Goal: Task Accomplishment & Management: Use online tool/utility

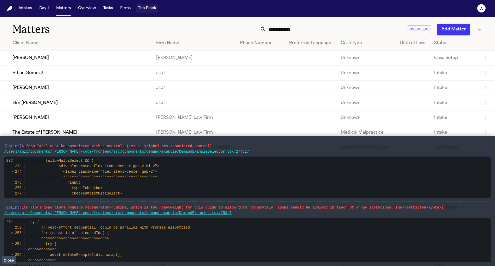
click at [145, 5] on button "The Flock" at bounding box center [147, 8] width 22 height 9
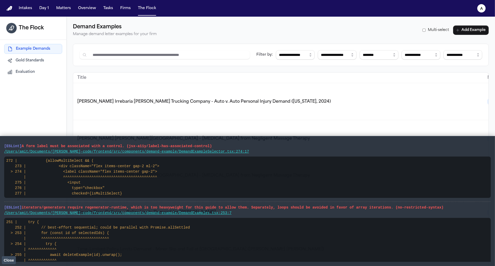
click at [36, 73] on button "Evaluation" at bounding box center [33, 71] width 58 height 9
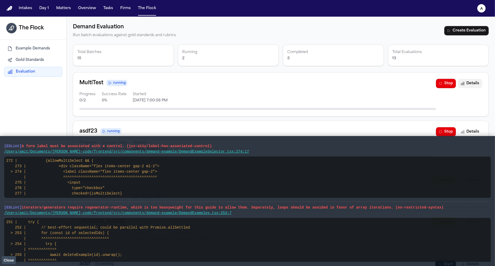
click at [474, 79] on button "Details" at bounding box center [470, 83] width 24 height 9
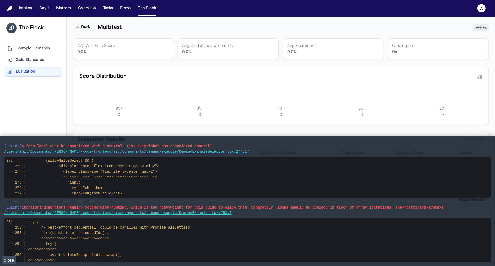
click at [4, 255] on span "Close" at bounding box center [9, 261] width 10 height 4
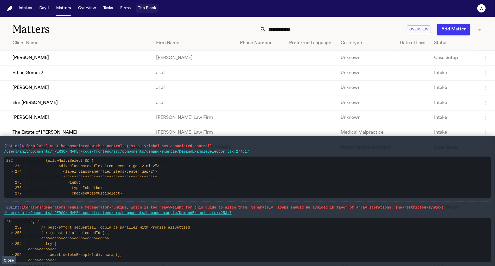
click at [147, 9] on button "The Flock" at bounding box center [147, 8] width 22 height 9
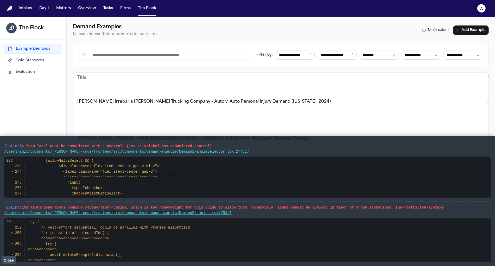
click at [20, 78] on div "Example Demands Gold Standards Evaluation" at bounding box center [33, 60] width 66 height 41
click at [20, 74] on span "Evaluation" at bounding box center [25, 72] width 19 height 5
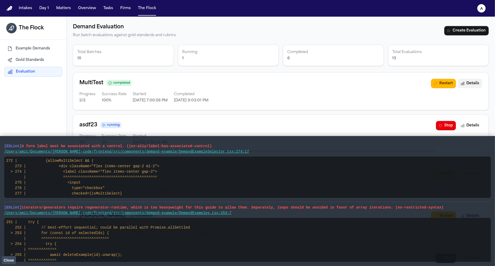
click at [471, 84] on button "Details" at bounding box center [470, 83] width 24 height 9
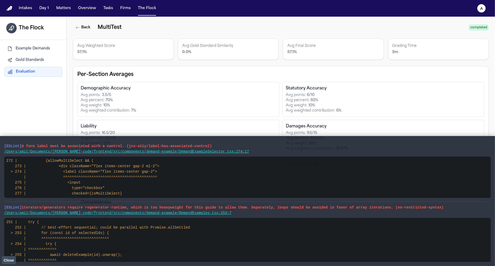
click at [10, 255] on main "[ESLint] A form label must be associated with a control. (jsx-a11y/label-has-as…" at bounding box center [247, 201] width 495 height 130
click at [10, 255] on span "Close" at bounding box center [9, 261] width 10 height 4
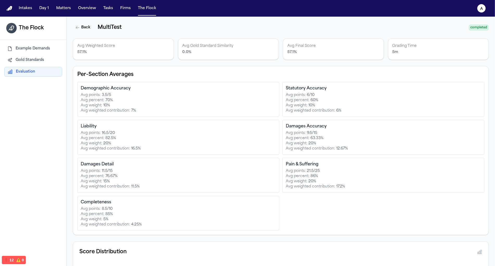
scroll to position [101, 0]
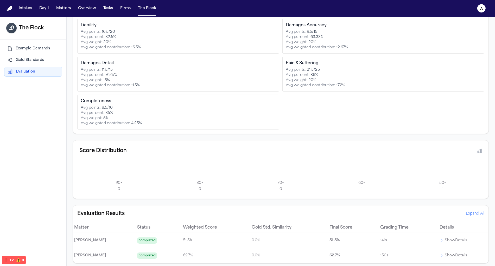
click at [448, 240] on p "Show Details" at bounding box center [456, 241] width 22 height 6
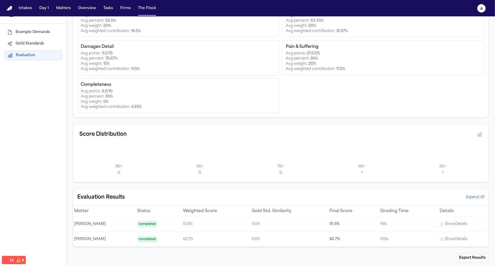
click at [456, 223] on p "Show Details" at bounding box center [456, 224] width 22 height 6
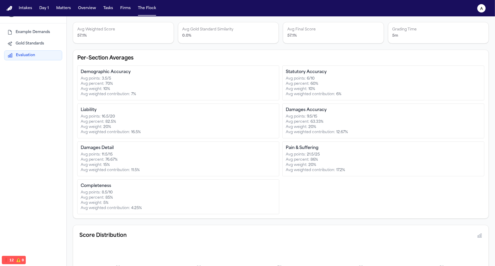
scroll to position [101, 0]
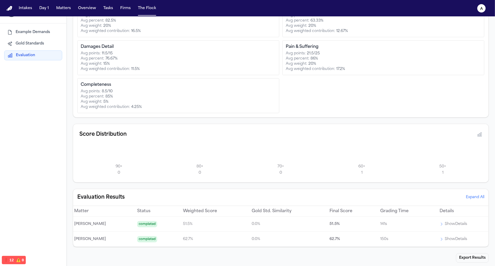
click at [440, 225] on button "Show Details" at bounding box center [454, 224] width 28 height 6
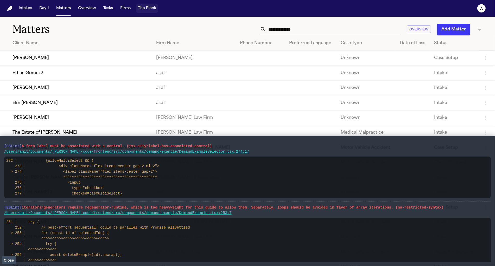
click at [148, 11] on button "The Flock" at bounding box center [147, 8] width 22 height 9
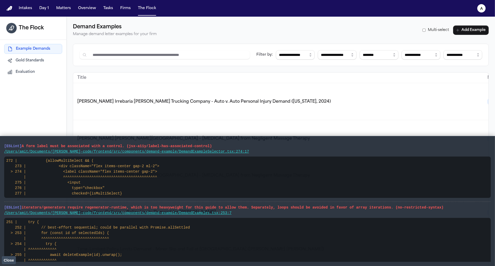
click at [33, 68] on button "Evaluation" at bounding box center [33, 71] width 58 height 9
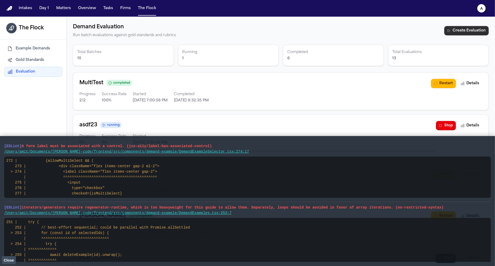
click at [463, 27] on button "Create Evaluation" at bounding box center [467, 30] width 45 height 9
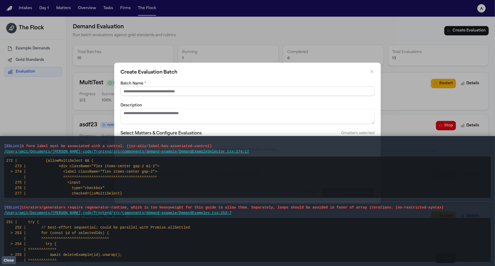
click at [153, 91] on input "Batch Name *" at bounding box center [248, 91] width 254 height 9
click at [11, 262] on span "Close" at bounding box center [9, 261] width 10 height 4
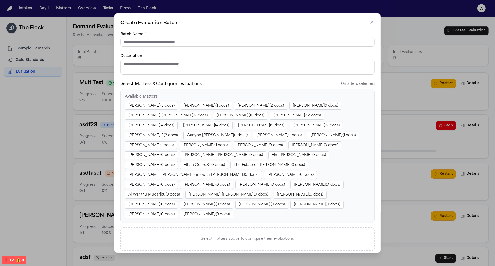
click at [137, 97] on p "Available Matters:" at bounding box center [247, 97] width 245 height 6
click at [146, 47] on form "Batch Name * Description Select Matters & Configure Evaluations 0 matters selec…" at bounding box center [248, 159] width 254 height 256
click at [146, 45] on input "Batch Name *" at bounding box center [248, 41] width 254 height 9
type input "**"
click at [175, 86] on label "Select Matters & Configure Evaluations" at bounding box center [161, 84] width 81 height 6
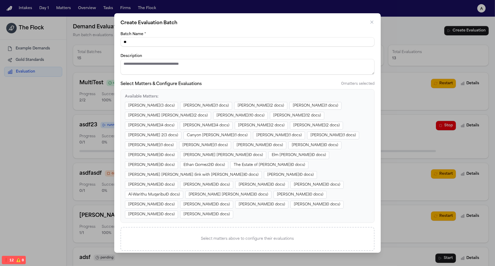
scroll to position [11, 0]
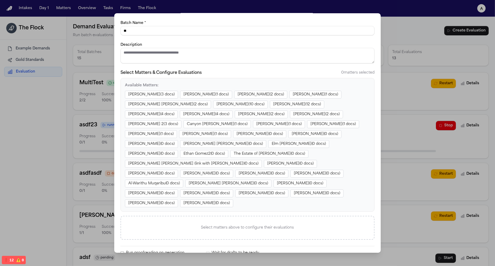
click at [177, 130] on button "Zahra Khan ( 1 docs)" at bounding box center [151, 134] width 52 height 8
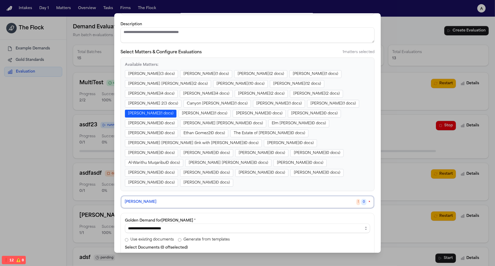
scroll to position [40, 0]
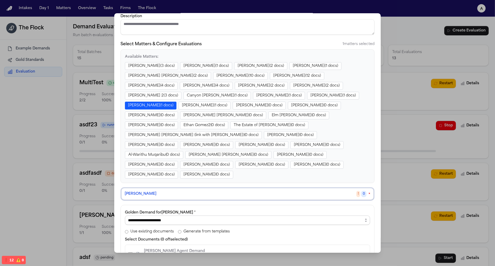
click at [169, 216] on select "**********" at bounding box center [247, 220] width 245 height 9
select select "**********"
click at [125, 216] on select "**********" at bounding box center [247, 220] width 245 height 9
click at [159, 248] on p "[PERSON_NAME] Agent Demand" at bounding box center [174, 251] width 61 height 6
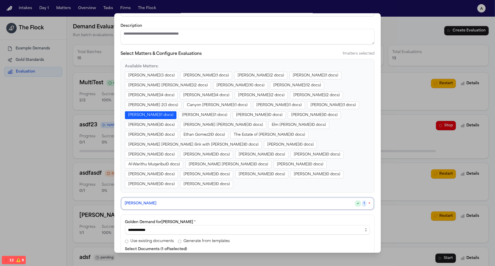
scroll to position [30, 0]
click at [231, 112] on button "[PERSON_NAME] ( 1 docs)" at bounding box center [205, 116] width 52 height 8
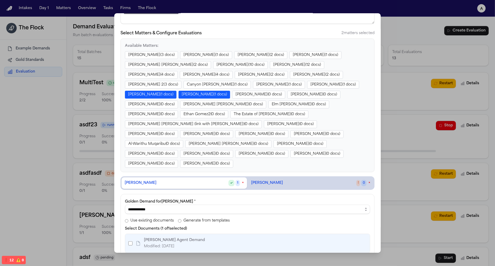
click at [268, 181] on span "[PERSON_NAME]" at bounding box center [267, 183] width 32 height 5
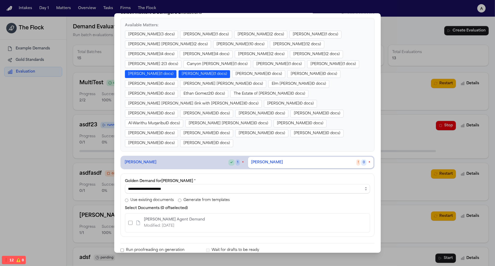
scroll to position [73, 0]
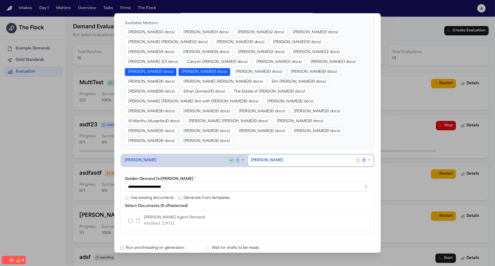
click at [133, 215] on div "Finch Agent Demand Modified: 8/25/2025" at bounding box center [166, 221] width 77 height 13
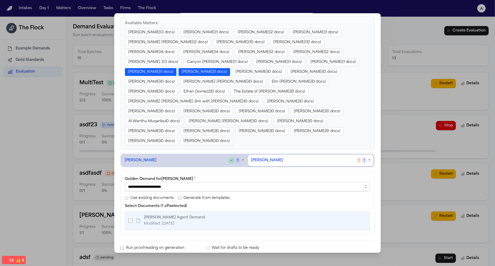
click at [257, 182] on select "**********" at bounding box center [247, 186] width 245 height 9
select select "**********"
click at [125, 182] on select "**********" at bounding box center [247, 186] width 245 height 9
click at [344, 262] on button "Create Batch (2 sources)" at bounding box center [349, 266] width 52 height 9
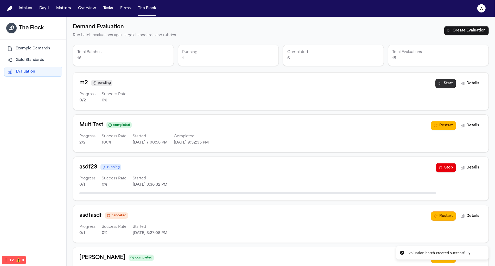
click at [444, 82] on button "Start" at bounding box center [446, 83] width 21 height 9
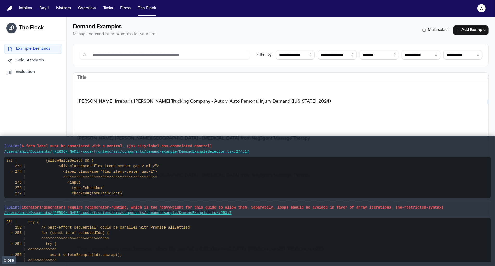
click at [34, 73] on span "Evaluation" at bounding box center [25, 72] width 19 height 5
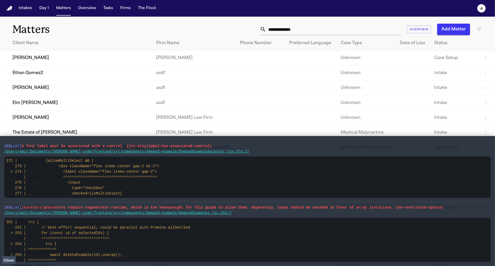
click at [147, 10] on button "The Flock" at bounding box center [147, 8] width 22 height 9
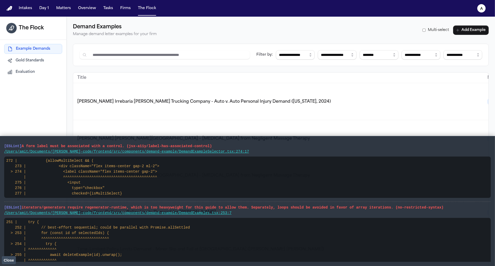
click at [44, 72] on button "Evaluation" at bounding box center [33, 71] width 58 height 9
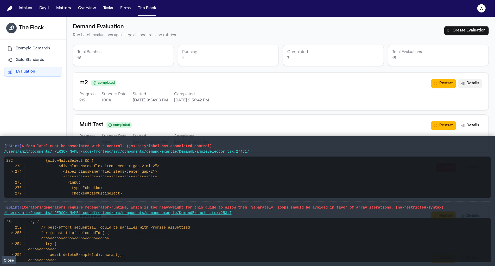
click at [479, 83] on button "Details" at bounding box center [470, 83] width 24 height 9
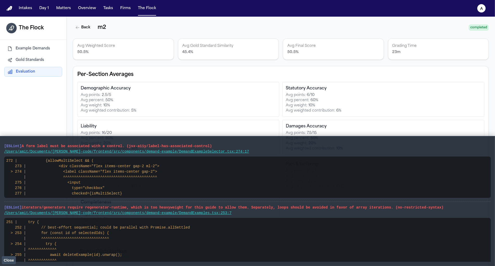
click at [9, 258] on button "Close" at bounding box center [9, 261] width 14 height 8
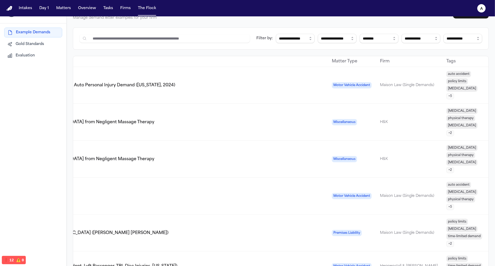
scroll to position [0, 185]
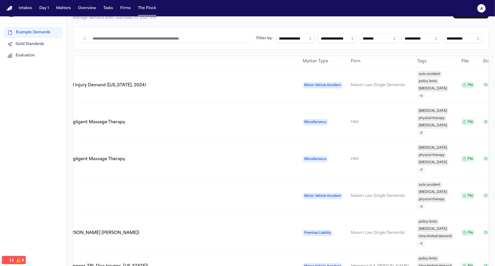
click at [6, 65] on div "The Flock Example Demands Gold Standards Evaluation" at bounding box center [33, 133] width 67 height 266
click at [10, 62] on div "Example Demands Gold Standards Evaluation" at bounding box center [33, 43] width 66 height 41
click at [23, 54] on span "Evaluation" at bounding box center [25, 55] width 19 height 5
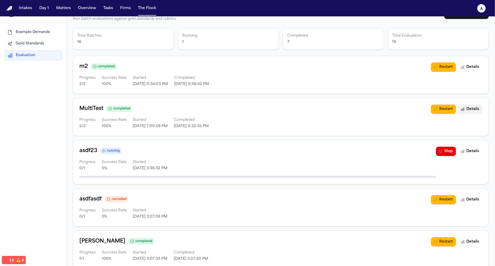
click at [472, 110] on button "Details" at bounding box center [470, 109] width 24 height 9
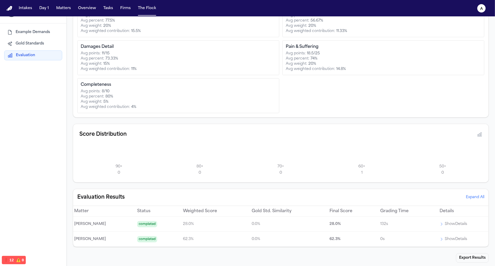
scroll to position [0, 0]
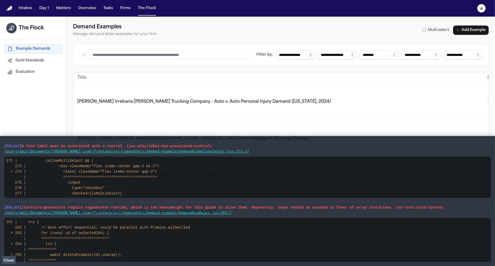
click at [48, 69] on button "Evaluation" at bounding box center [33, 71] width 58 height 9
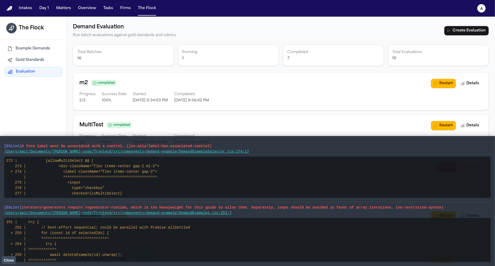
click at [10, 261] on span "Close" at bounding box center [9, 261] width 10 height 4
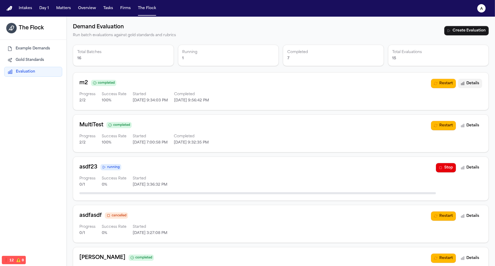
click at [470, 84] on button "Details" at bounding box center [470, 83] width 24 height 9
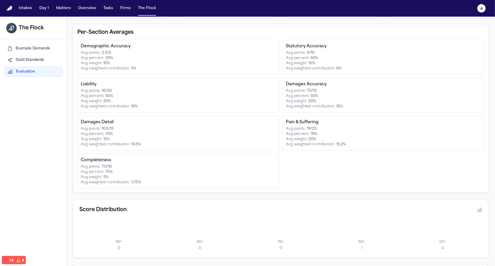
scroll to position [101, 0]
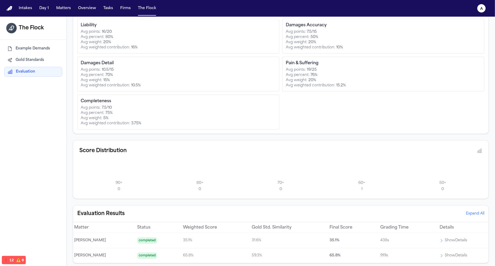
click at [457, 240] on p "Show Details" at bounding box center [456, 241] width 22 height 6
click at [443, 242] on td "Show Details" at bounding box center [462, 240] width 53 height 15
click at [445, 238] on p "Show Details" at bounding box center [456, 241] width 22 height 6
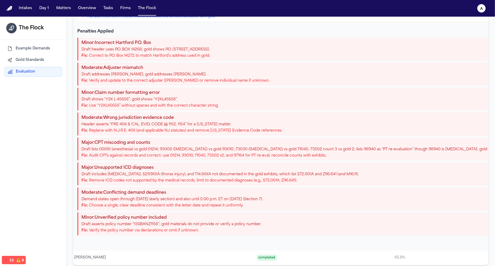
scroll to position [0, 0]
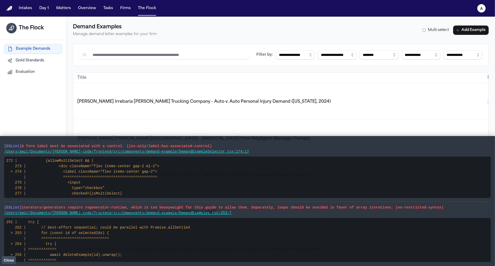
click at [22, 65] on button "Gold Standards" at bounding box center [33, 60] width 58 height 9
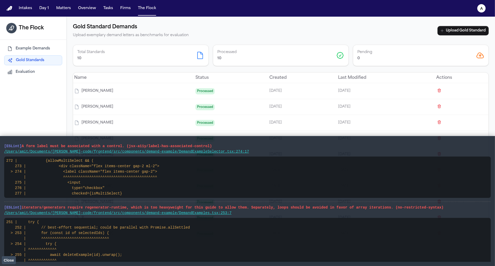
click at [22, 72] on span "Evaluation" at bounding box center [25, 72] width 19 height 5
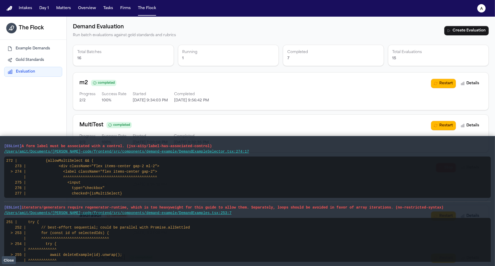
click at [11, 263] on button "Close" at bounding box center [9, 261] width 14 height 8
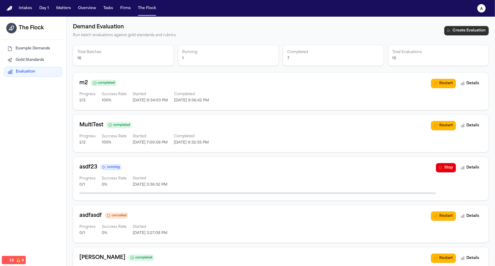
click at [470, 33] on button "Create Evaluation" at bounding box center [467, 30] width 45 height 9
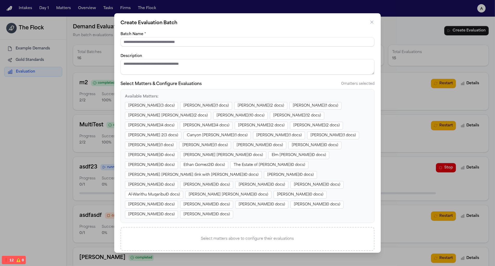
click at [158, 35] on div "Batch Name *" at bounding box center [248, 39] width 254 height 16
click at [157, 39] on input "Batch Name *" at bounding box center [248, 41] width 254 height 9
type input "**"
click at [254, 68] on textarea "Description" at bounding box center [248, 67] width 254 height 16
click at [231, 142] on button "Luke Wilson ( 1 docs)" at bounding box center [205, 146] width 52 height 8
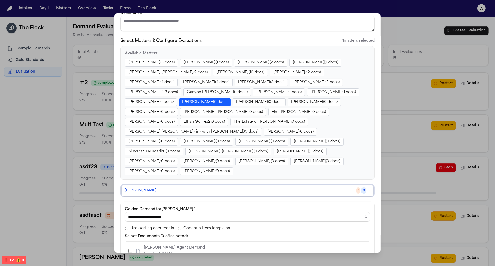
click at [192, 226] on span "Generate from templates" at bounding box center [207, 228] width 46 height 5
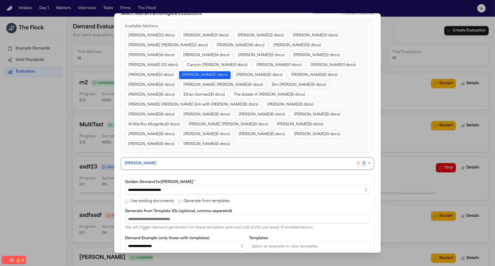
scroll to position [92, 0]
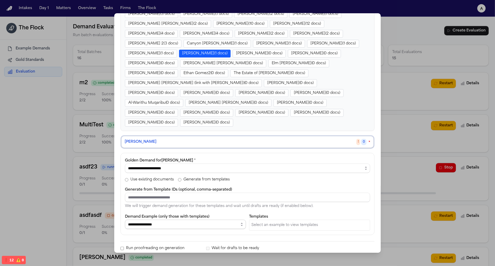
click at [171, 220] on select "**********" at bounding box center [185, 224] width 121 height 9
select select "**********"
click at [125, 220] on select "**********" at bounding box center [185, 224] width 121 height 9
click at [284, 220] on div "Master Template - Michigan Auto Law" at bounding box center [309, 226] width 121 height 12
click at [273, 223] on span "Master Template - Michigan Auto Law" at bounding box center [293, 225] width 73 height 5
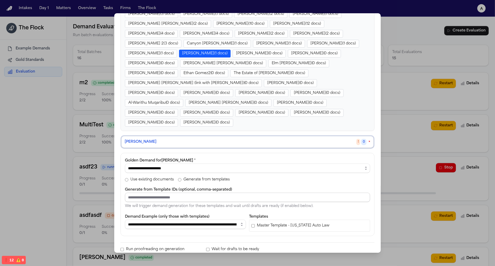
scroll to position [75, 0]
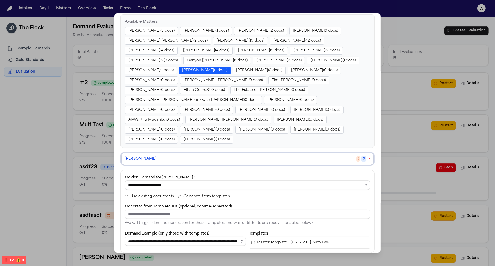
click at [177, 67] on button "Zahra Khan ( 1 docs)" at bounding box center [151, 71] width 52 height 8
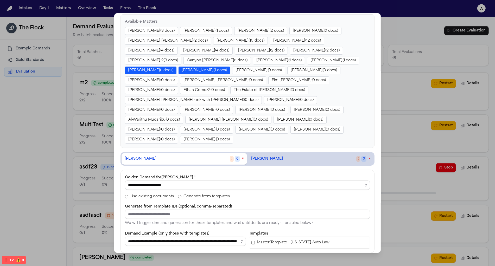
scroll to position [75, 0]
click at [249, 181] on select "**********" at bounding box center [247, 185] width 245 height 9
select select "**********"
click at [125, 181] on select "**********" at bounding box center [247, 185] width 245 height 9
click at [270, 157] on span "Zahra Khan" at bounding box center [267, 159] width 32 height 5
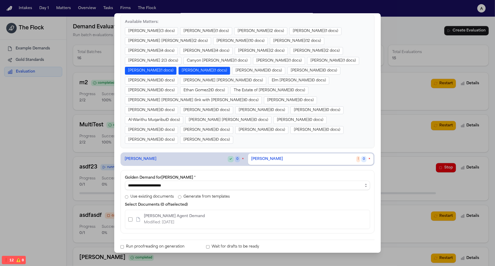
scroll to position [73, 0]
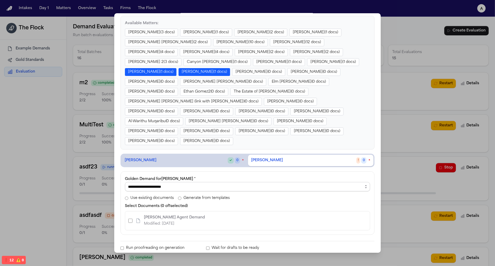
click at [196, 182] on select "**********" at bounding box center [247, 186] width 245 height 9
select select "**********"
click at [125, 182] on select "**********" at bounding box center [247, 186] width 245 height 9
click at [186, 178] on div "**********" at bounding box center [247, 203] width 245 height 55
click at [183, 196] on label "Generate from templates" at bounding box center [204, 198] width 52 height 5
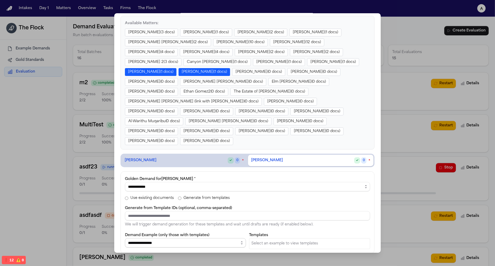
click at [177, 239] on select "**********" at bounding box center [185, 243] width 121 height 9
select select "**********"
click at [125, 239] on select "**********" at bounding box center [185, 243] width 121 height 9
click at [271, 242] on span "Master Template - Michigan Auto Law" at bounding box center [293, 244] width 73 height 5
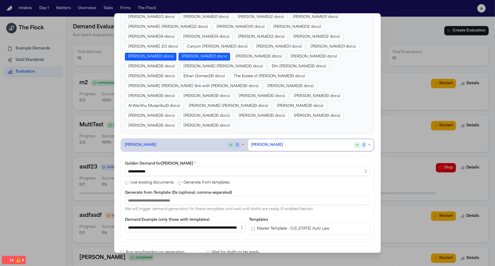
scroll to position [93, 0]
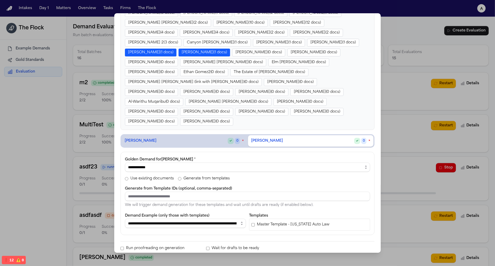
click at [339, 262] on button "Create Batch (2 sources)" at bounding box center [349, 266] width 52 height 9
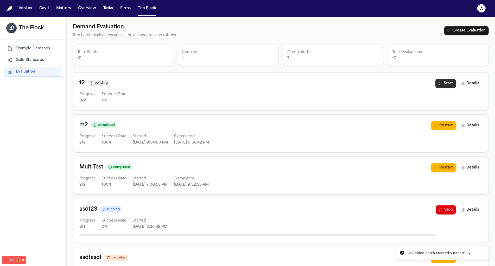
click at [441, 82] on icon "button" at bounding box center [440, 84] width 4 height 4
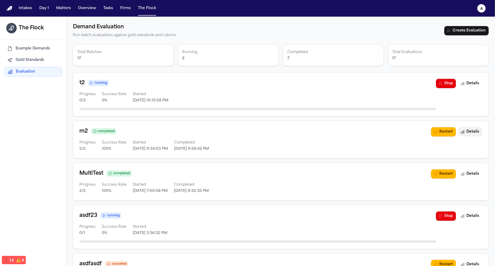
click at [471, 134] on button "Details" at bounding box center [470, 131] width 24 height 9
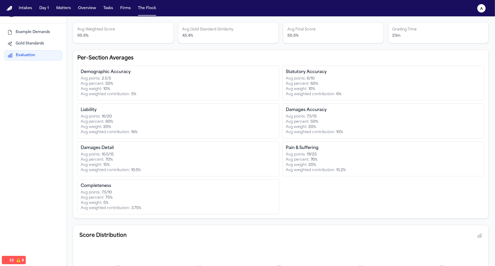
scroll to position [101, 0]
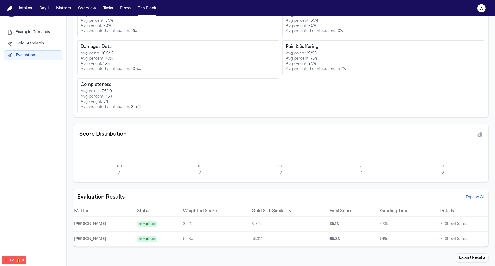
click at [445, 225] on p "Show Details" at bounding box center [456, 224] width 22 height 6
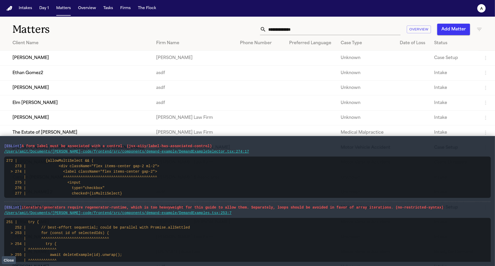
click at [138, 8] on button "The Flock" at bounding box center [147, 8] width 22 height 9
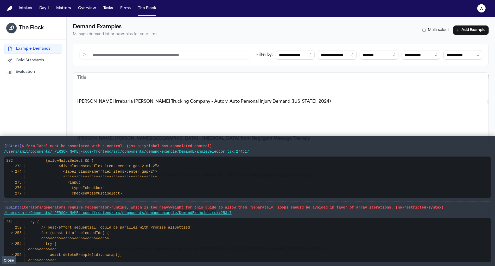
click at [20, 72] on span "Evaluation" at bounding box center [25, 72] width 19 height 5
click at [32, 71] on span "Evaluation" at bounding box center [25, 72] width 19 height 5
click at [11, 263] on button "Close" at bounding box center [9, 261] width 14 height 8
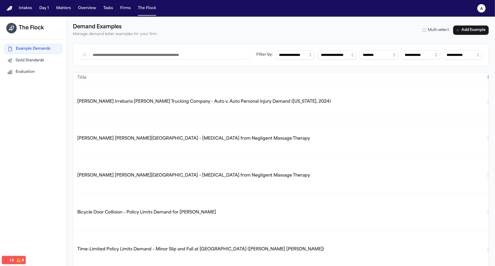
click at [27, 79] on div "Example Demands Gold Standards Evaluation" at bounding box center [33, 60] width 66 height 41
click at [27, 75] on button "Evaluation" at bounding box center [33, 71] width 58 height 9
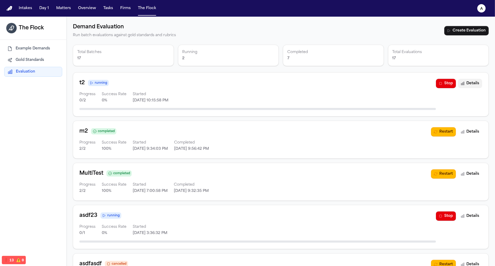
click at [472, 84] on button "Details" at bounding box center [470, 83] width 24 height 9
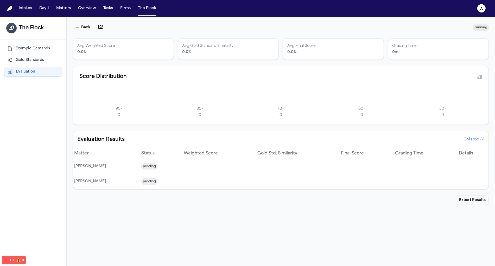
scroll to position [16, 0]
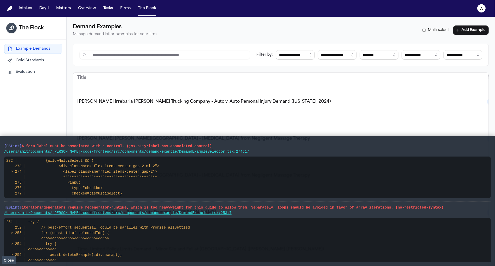
click at [24, 71] on span "Evaluation" at bounding box center [25, 72] width 19 height 5
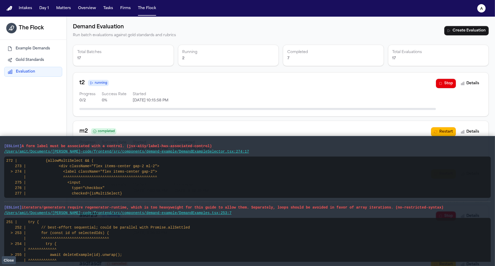
click at [447, 88] on div "t2 running Progress 0 / 2 Success Rate 0 % Started 8/25/2025, 10:15:58 PM Stop …" at bounding box center [280, 94] width 403 height 31
click at [447, 84] on button "Stop" at bounding box center [446, 83] width 20 height 9
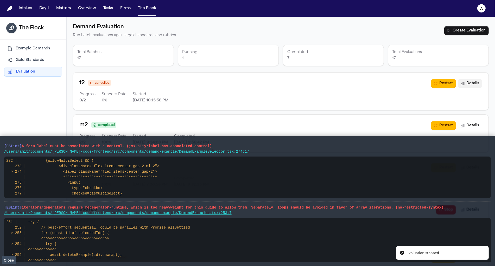
click at [472, 85] on button "Details" at bounding box center [470, 83] width 24 height 9
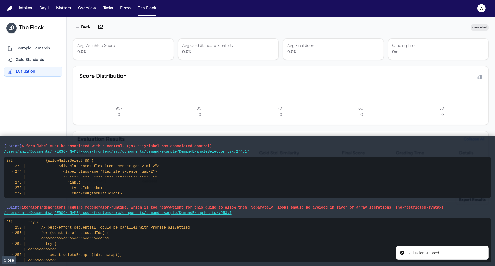
scroll to position [16, 0]
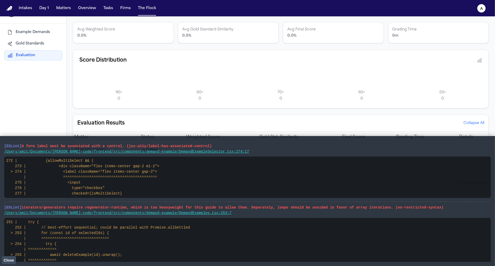
click at [5, 260] on span "Close" at bounding box center [9, 261] width 10 height 4
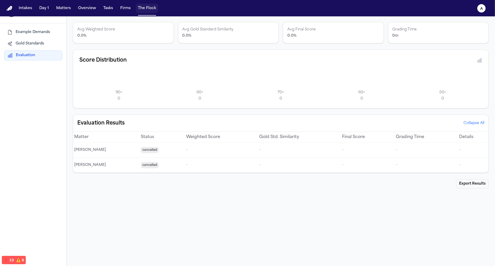
click at [147, 7] on button "The Flock" at bounding box center [147, 8] width 22 height 9
click at [27, 53] on span "Evaluation" at bounding box center [25, 55] width 19 height 5
click at [27, 50] on div "Example Demands Gold Standards Evaluation" at bounding box center [33, 44] width 58 height 33
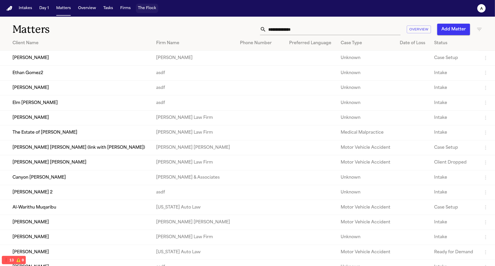
click at [147, 7] on button "The Flock" at bounding box center [147, 8] width 22 height 9
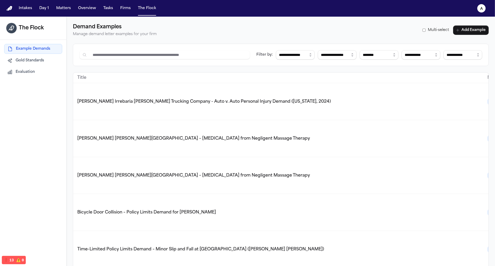
click at [31, 71] on span "Evaluation" at bounding box center [25, 72] width 19 height 5
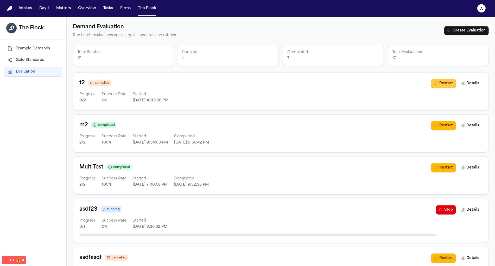
click at [442, 81] on button "Restart" at bounding box center [443, 83] width 25 height 9
click at [442, 83] on button "Restart" at bounding box center [443, 83] width 25 height 9
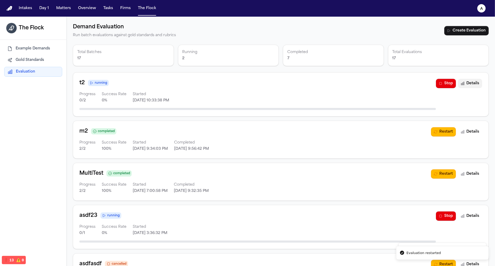
click at [472, 83] on button "Details" at bounding box center [470, 83] width 24 height 9
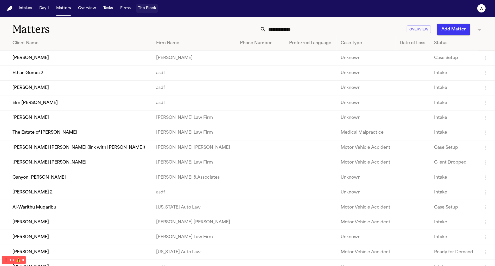
click at [138, 13] on button "The Flock" at bounding box center [147, 8] width 22 height 9
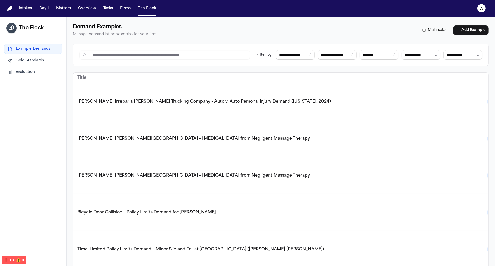
click at [33, 78] on div "Example Demands Gold Standards Evaluation" at bounding box center [33, 60] width 66 height 41
click at [33, 75] on button "Evaluation" at bounding box center [33, 71] width 58 height 9
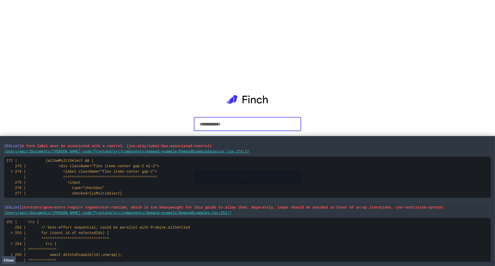
type input "**********"
click at [4, 262] on span "Close" at bounding box center [9, 261] width 10 height 4
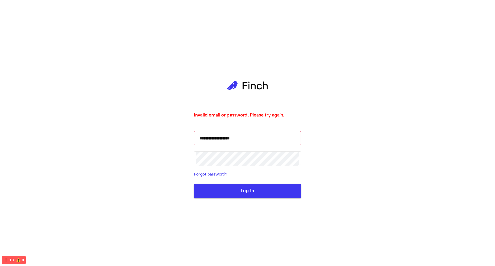
click at [237, 197] on button "Log In" at bounding box center [247, 191] width 107 height 14
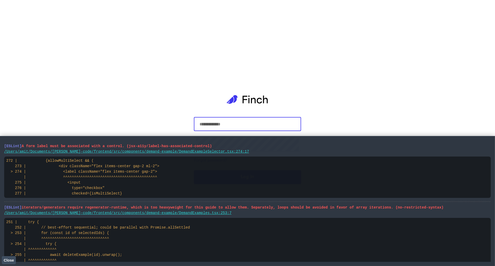
type input "**********"
